Goal: Task Accomplishment & Management: Manage account settings

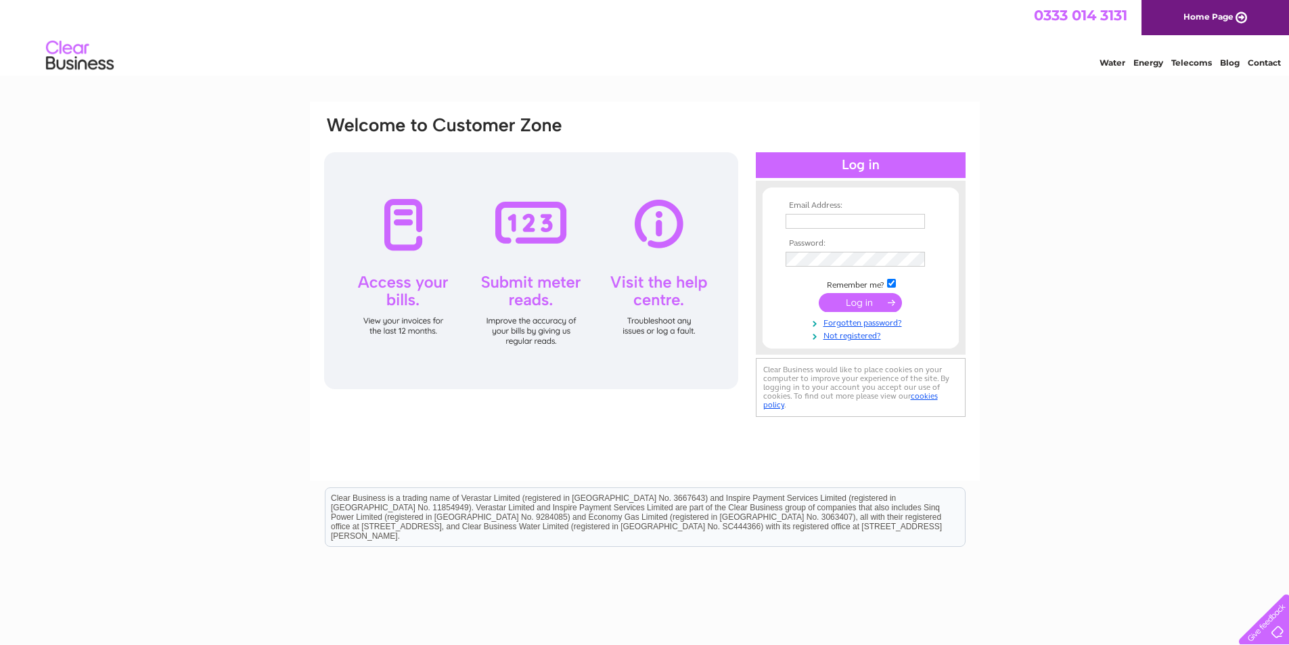
type input "info@fccsgroup.co.uk"
click at [863, 298] on input "submit" at bounding box center [860, 302] width 83 height 19
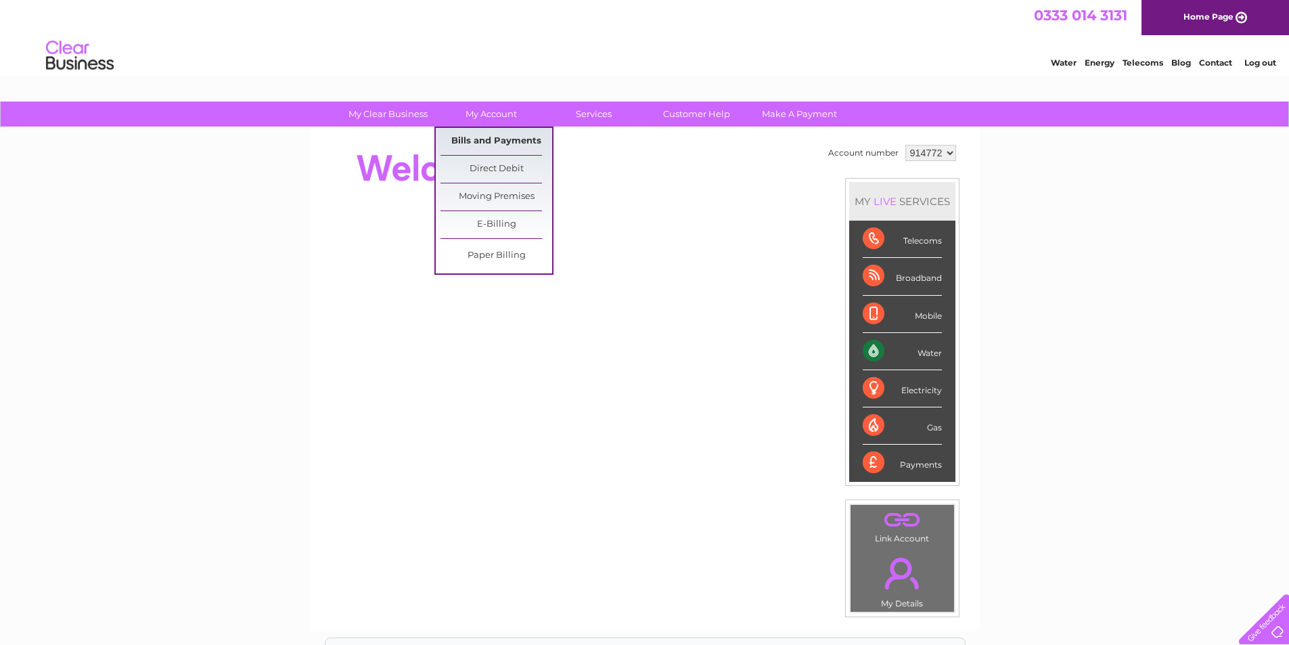
click at [482, 143] on link "Bills and Payments" at bounding box center [496, 141] width 112 height 27
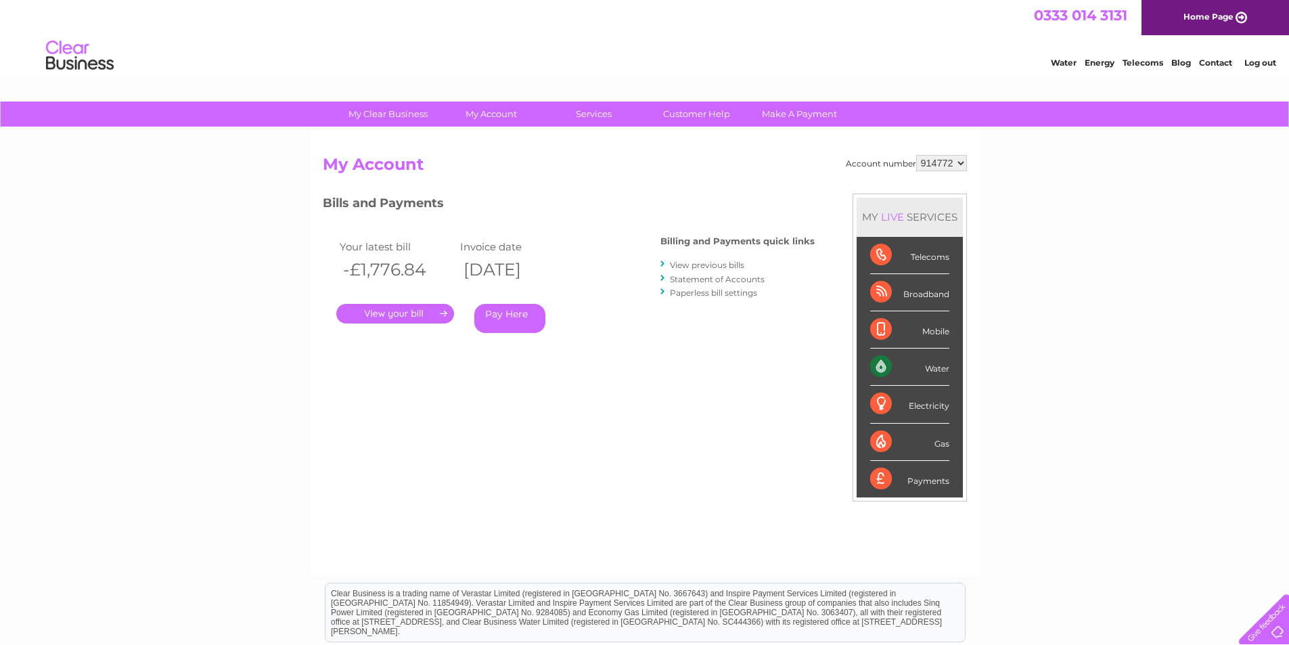
click at [411, 322] on link "." at bounding box center [395, 314] width 118 height 20
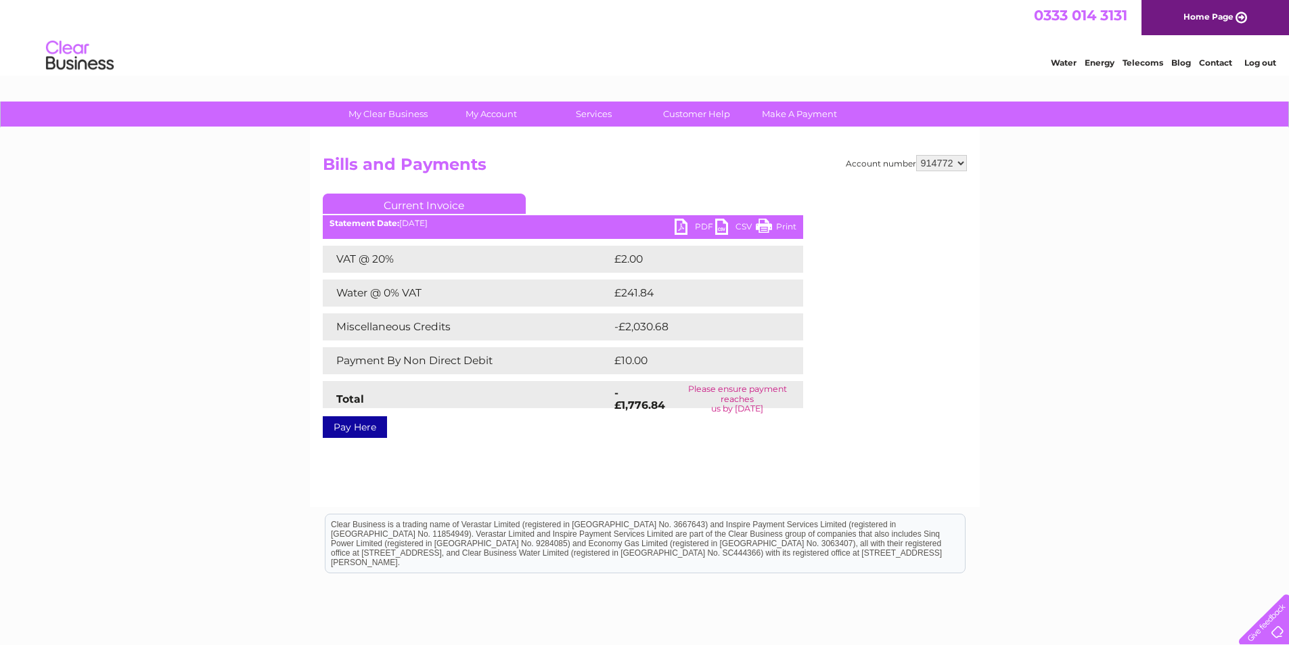
click at [694, 221] on link "PDF" at bounding box center [695, 229] width 41 height 20
